Goal: Task Accomplishment & Management: Manage account settings

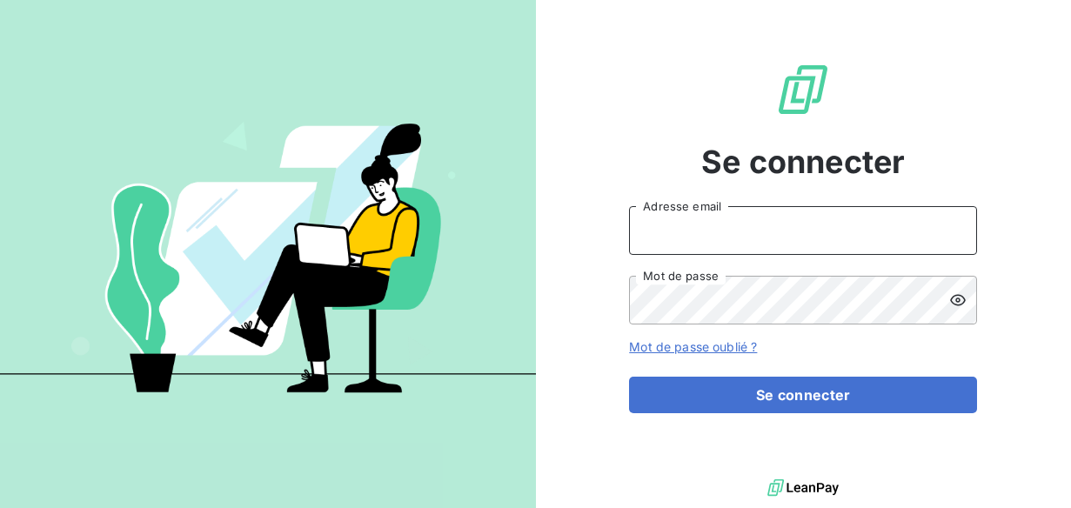
click at [749, 249] on input "Adresse email" at bounding box center [803, 230] width 348 height 49
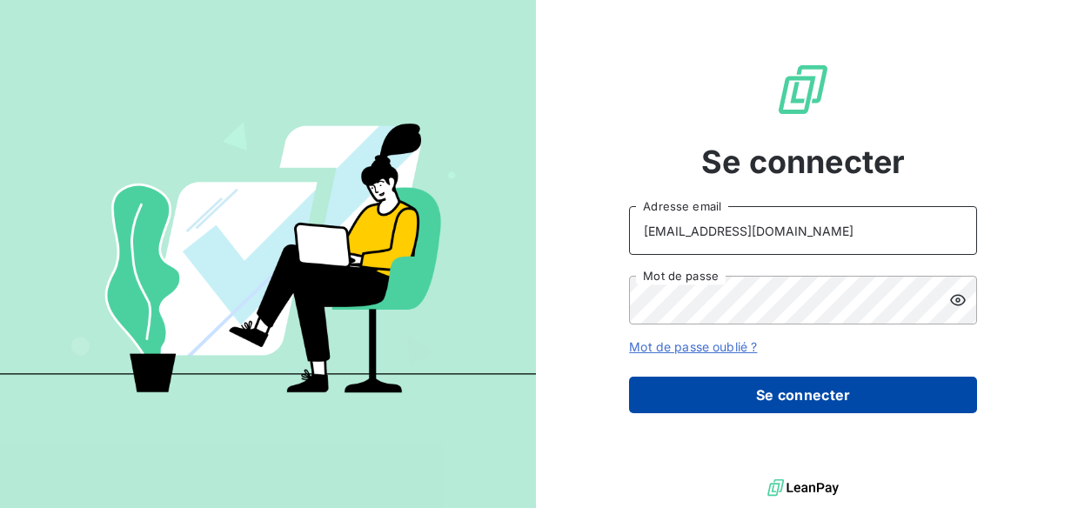
type input "[EMAIL_ADDRESS][DOMAIN_NAME]"
click at [779, 400] on button "Se connecter" at bounding box center [803, 395] width 348 height 37
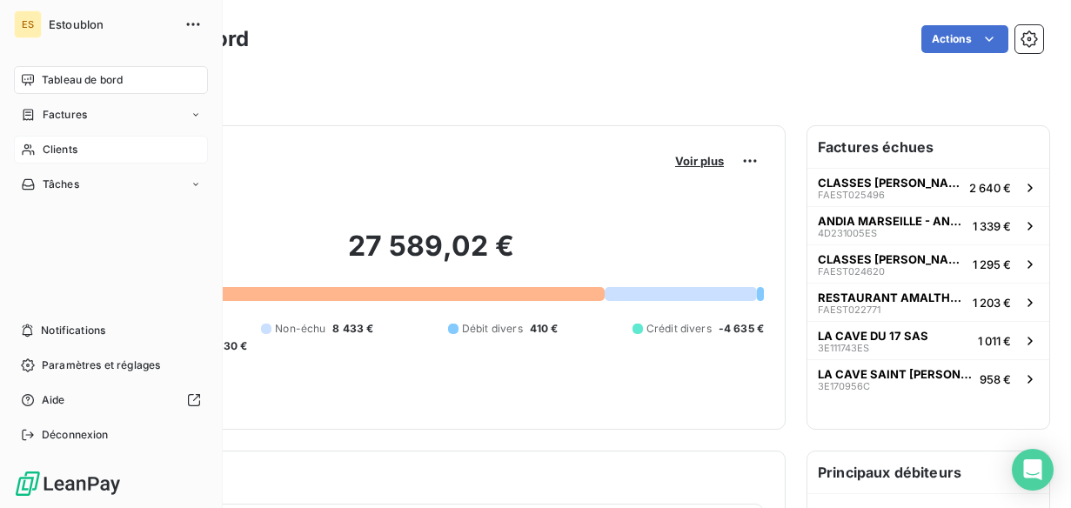
click at [31, 148] on icon at bounding box center [28, 150] width 15 height 14
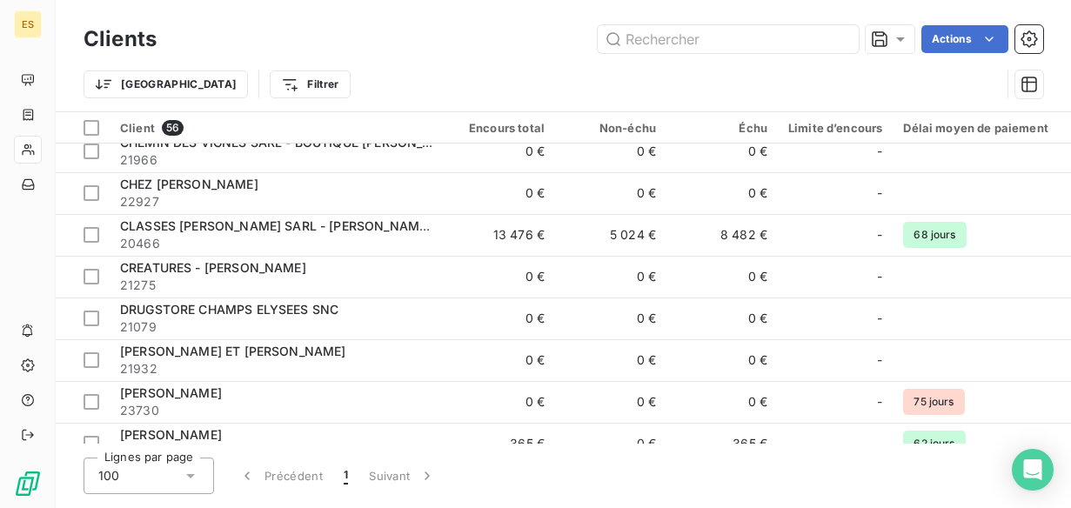
scroll to position [564, 1]
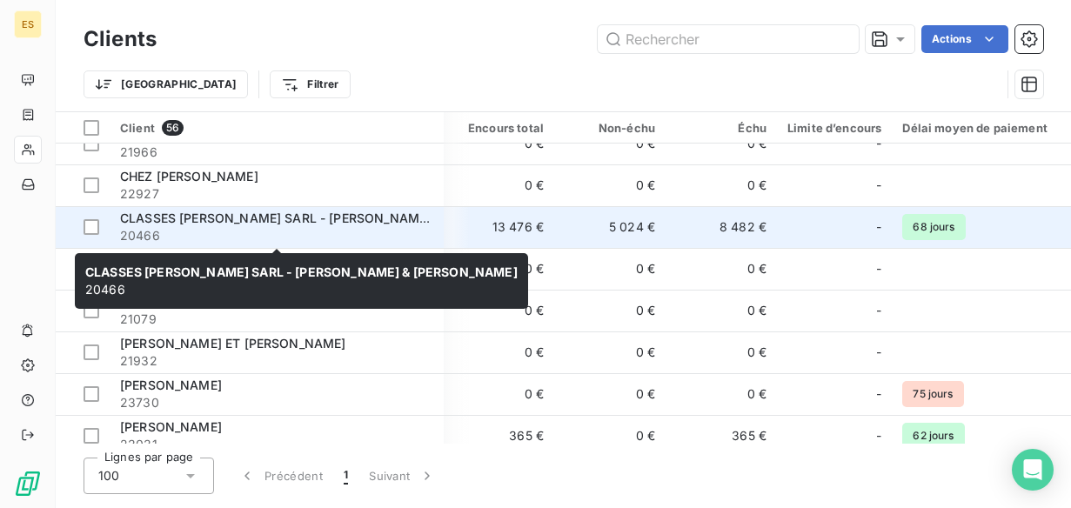
click at [351, 215] on span "CLASSES [PERSON_NAME] SARL - [PERSON_NAME] & [PERSON_NAME]" at bounding box center [334, 218] width 428 height 15
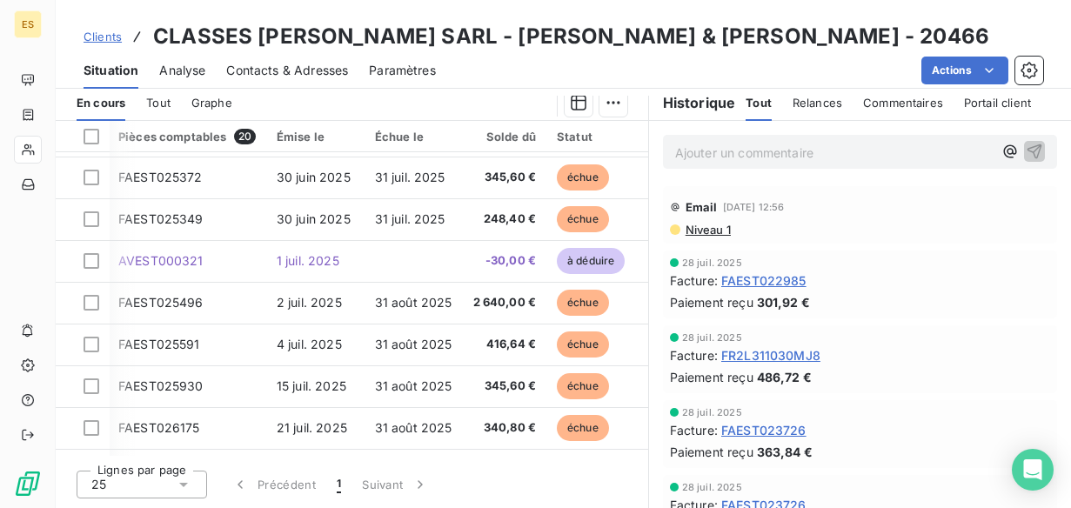
scroll to position [283, 2]
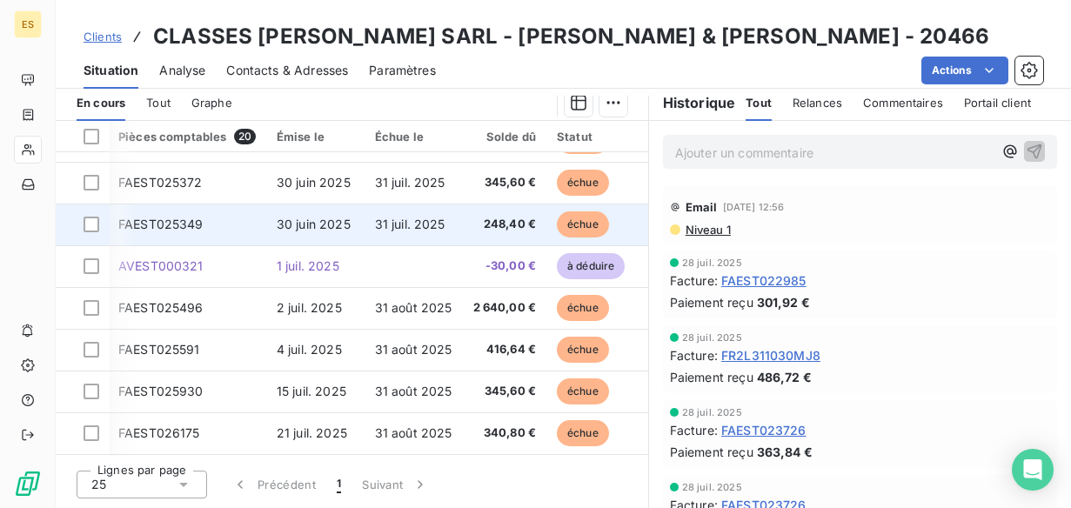
click at [373, 232] on td "31 juil. 2025" at bounding box center [413, 225] width 98 height 42
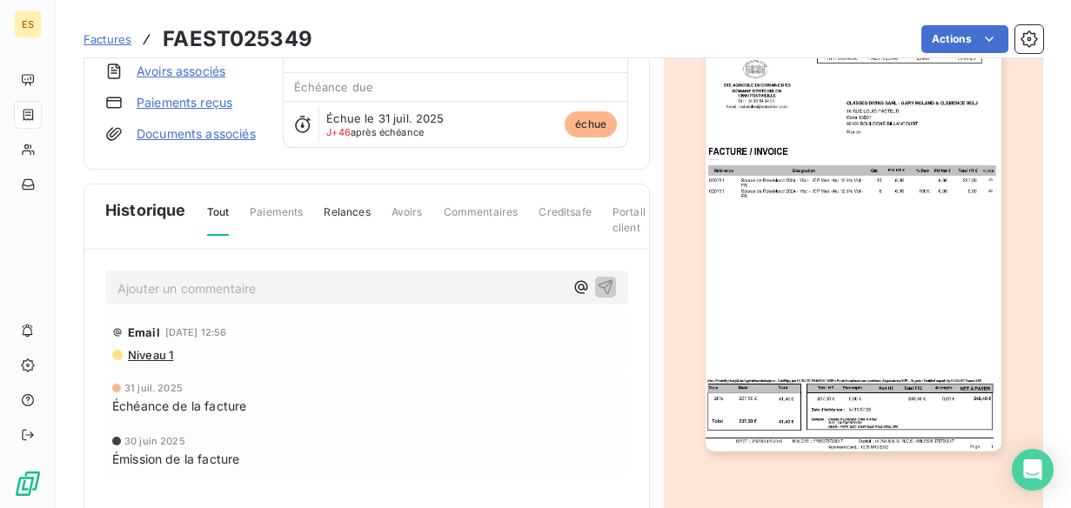
scroll to position [184, 0]
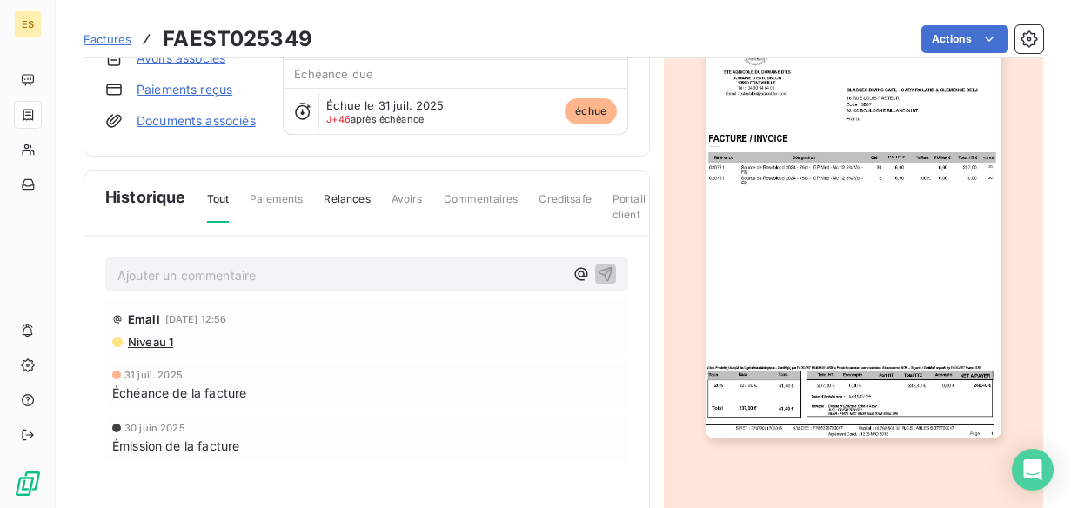
click at [859, 232] on img "button" at bounding box center [852, 230] width 295 height 418
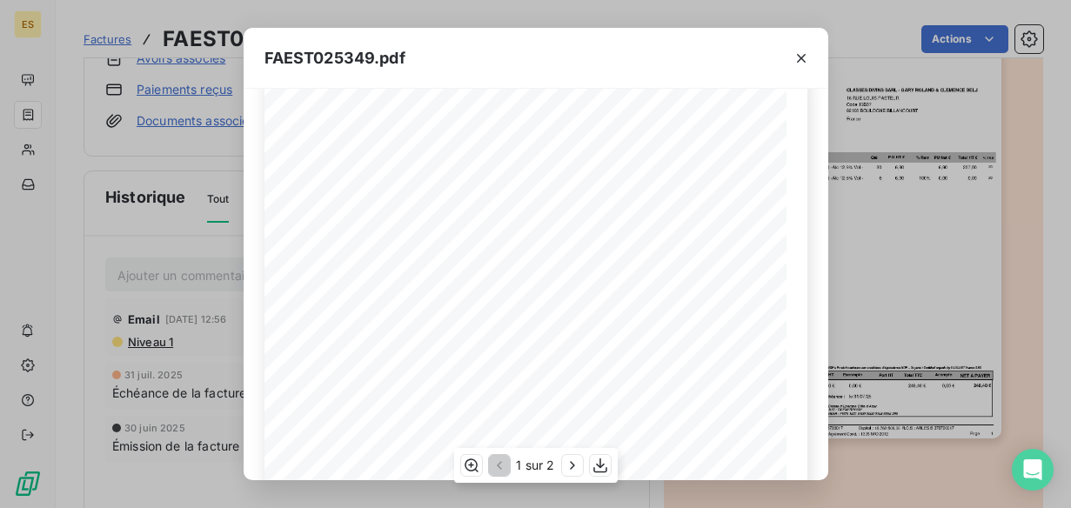
scroll to position [39, 0]
click at [599, 467] on icon "button" at bounding box center [600, 465] width 14 height 15
